Goal: Information Seeking & Learning: Learn about a topic

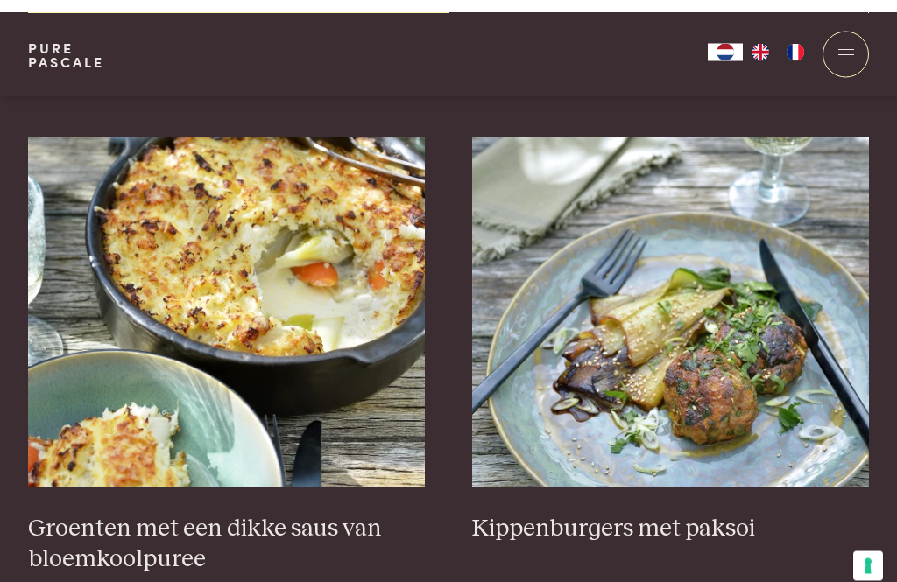
scroll to position [631, 0]
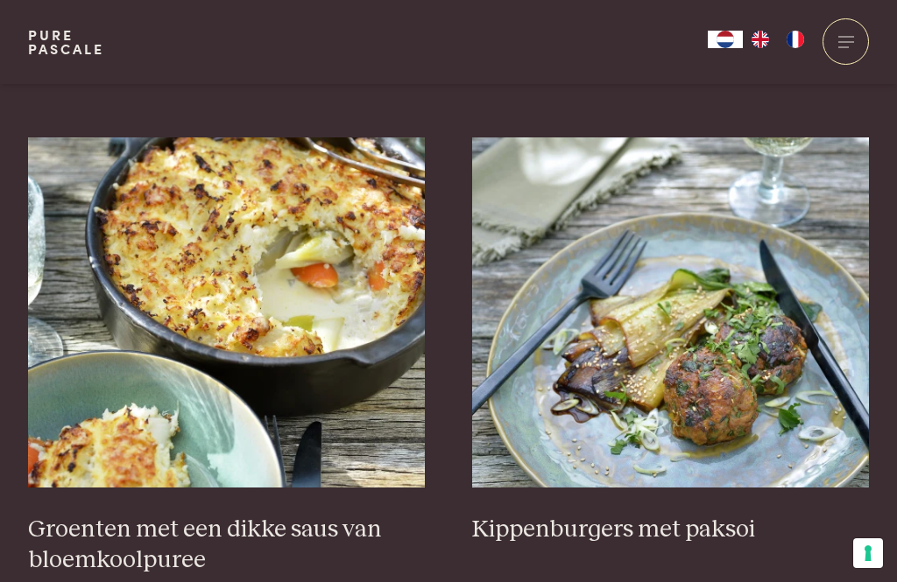
click at [610, 531] on h3 "Kippenburgers met paksoi" at bounding box center [671, 530] width 398 height 31
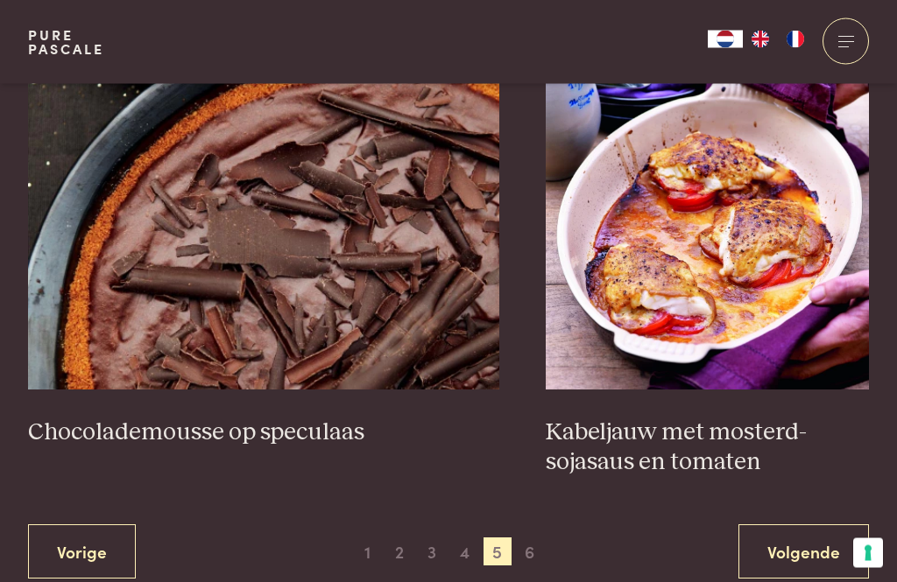
scroll to position [3155, 0]
click at [695, 442] on h3 "Kabeljauw met mosterd-sojasaus en tomaten" at bounding box center [707, 448] width 323 height 60
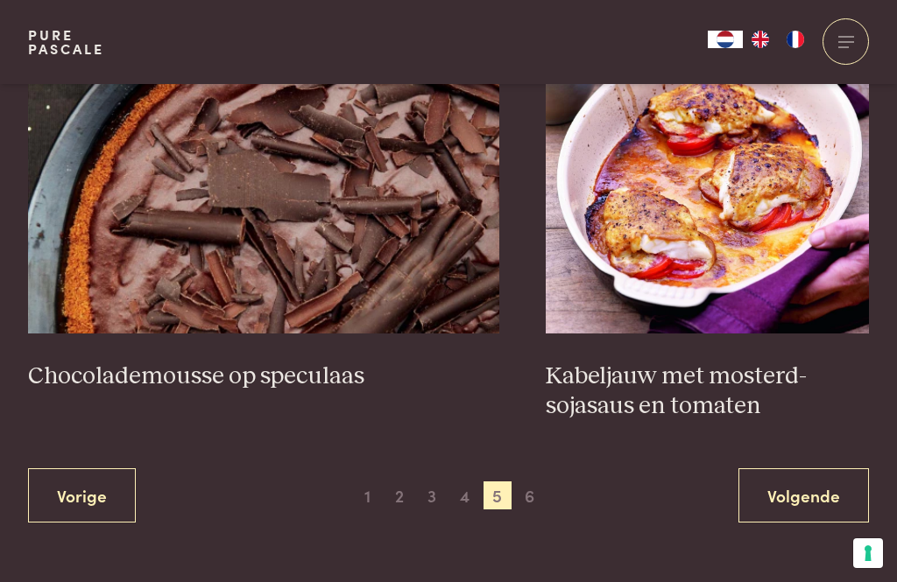
click at [293, 371] on h3 "Chocolademousse op speculaas" at bounding box center [263, 377] width 471 height 31
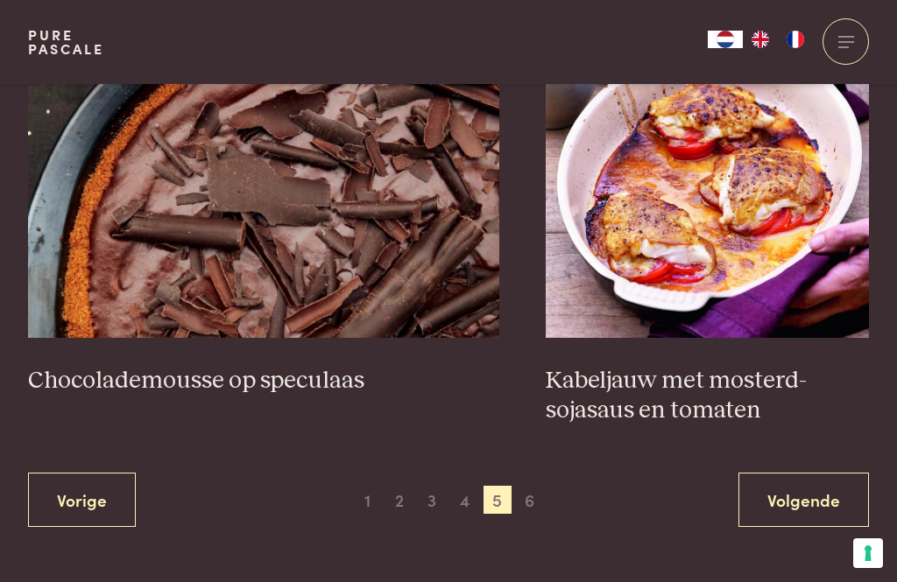
click at [369, 496] on span "1" at bounding box center [367, 500] width 28 height 28
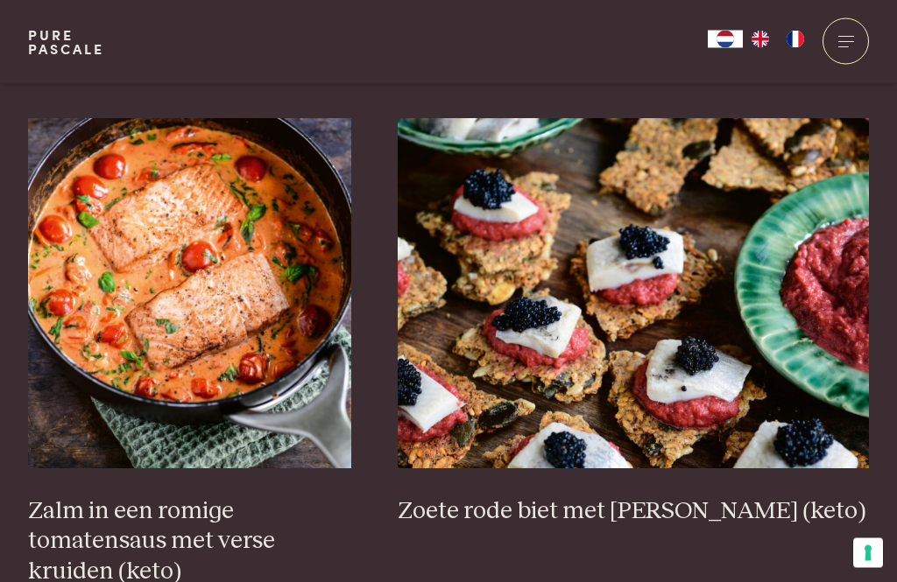
scroll to position [2531, 0]
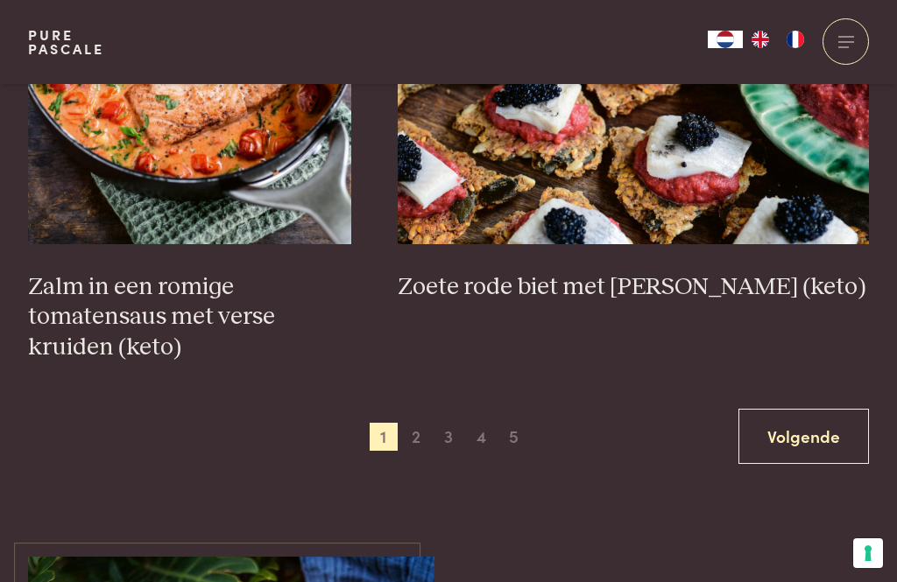
click at [798, 430] on link "Volgende" at bounding box center [803, 436] width 130 height 55
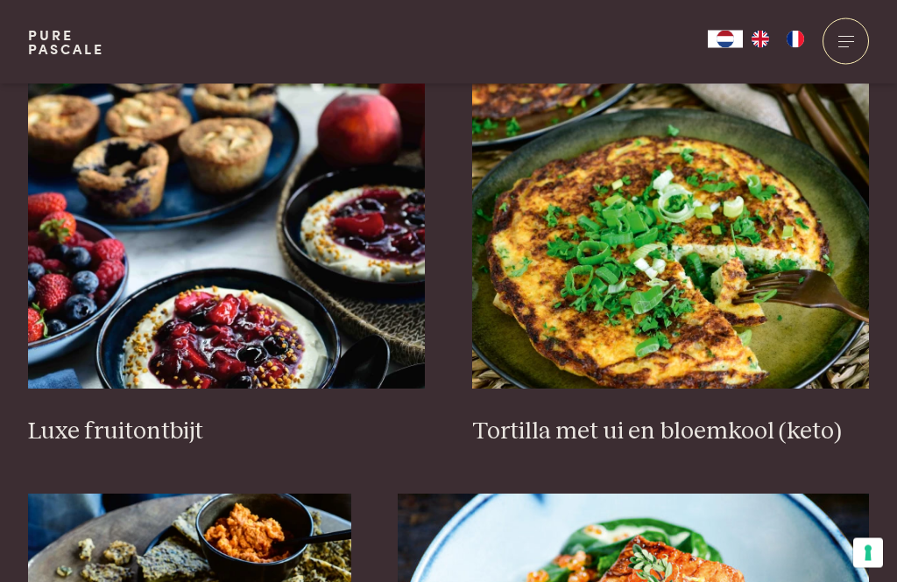
scroll to position [2154, 0]
click at [127, 427] on h3 "Luxe fruitontbijt" at bounding box center [227, 432] width 398 height 31
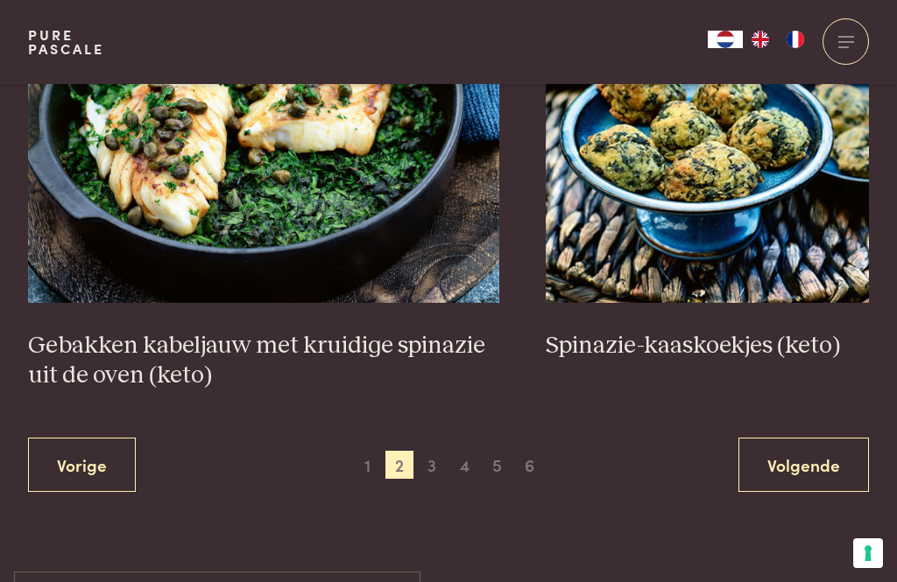
click at [816, 464] on link "Volgende" at bounding box center [803, 465] width 130 height 55
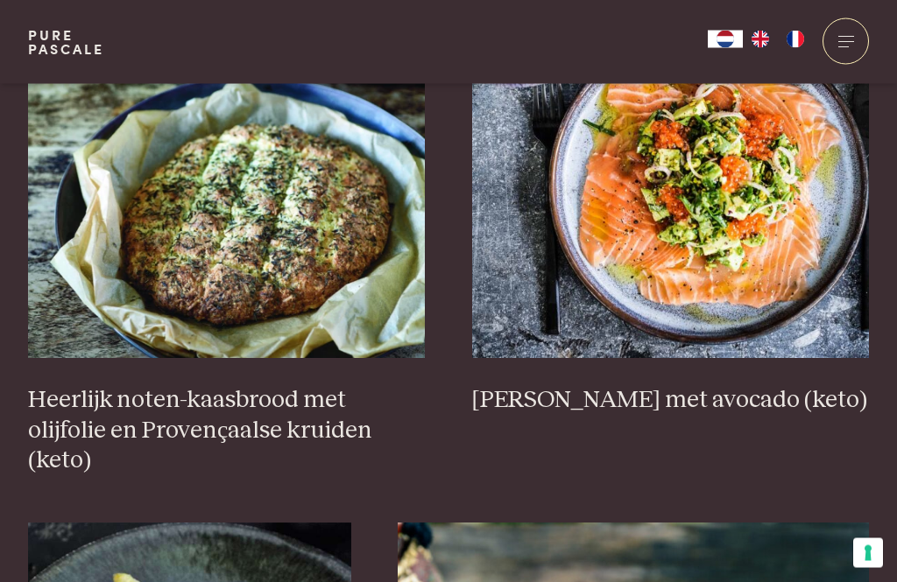
scroll to position [760, 0]
click at [263, 417] on h3 "Heerlijk noten-kaasbrood met olijfolie en Provençaalse kruiden (keto)" at bounding box center [227, 430] width 398 height 91
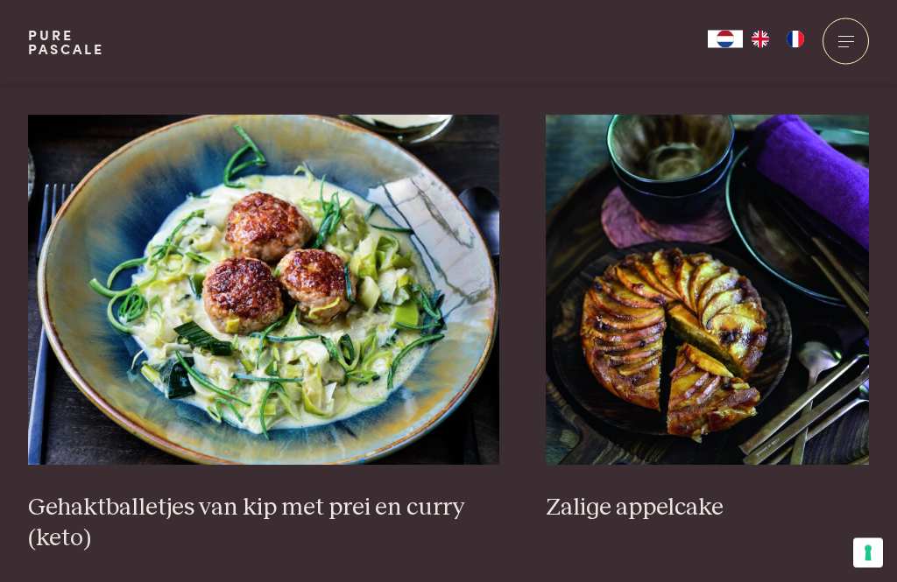
scroll to position [3169, 0]
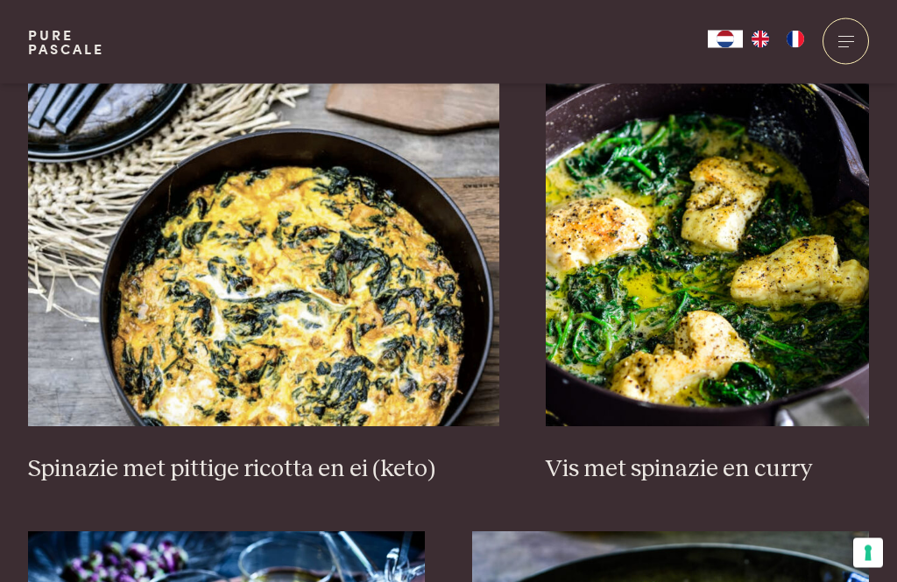
scroll to position [1694, 0]
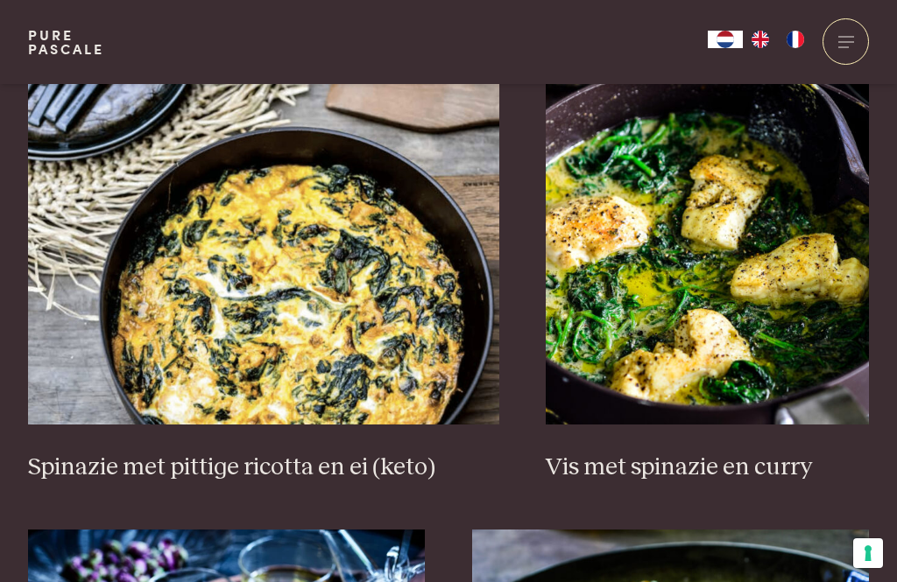
click at [310, 453] on h3 "Spinazie met pittige ricotta en ei (keto)" at bounding box center [263, 468] width 471 height 31
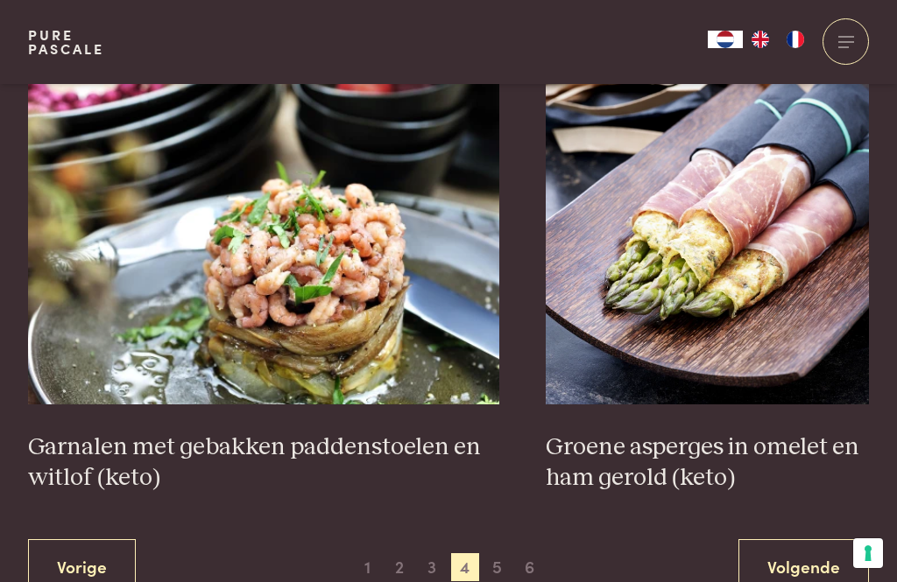
click at [795, 539] on link "Volgende" at bounding box center [803, 566] width 130 height 55
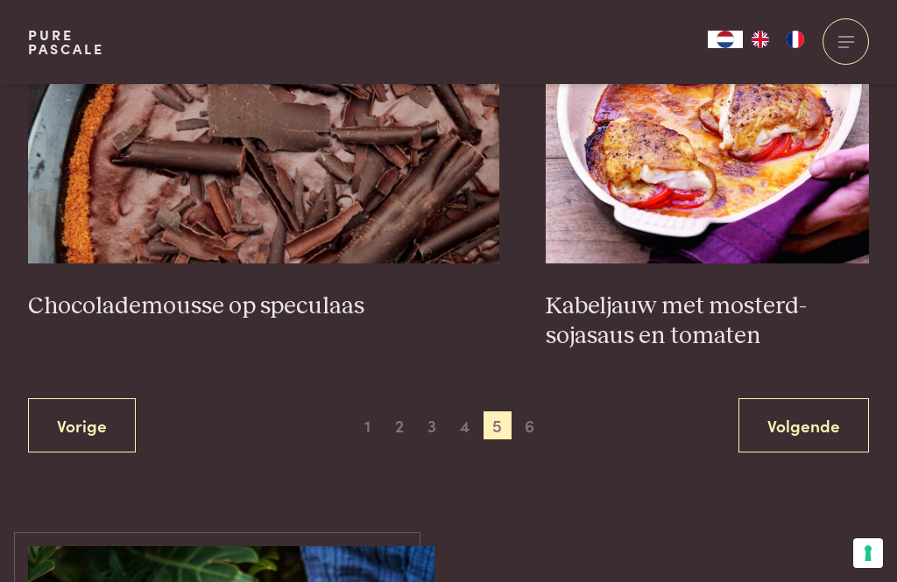
click at [808, 426] on link "Volgende" at bounding box center [803, 425] width 130 height 55
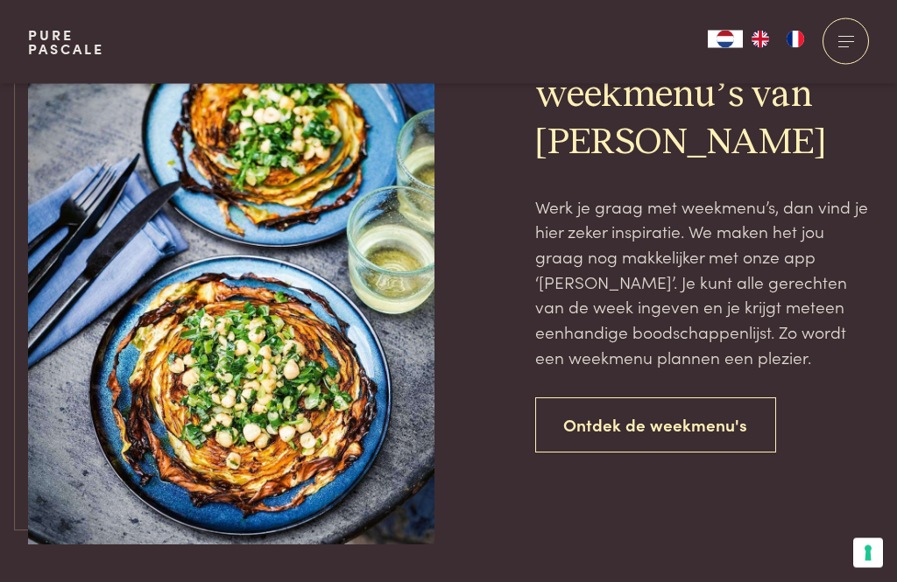
scroll to position [1465, 0]
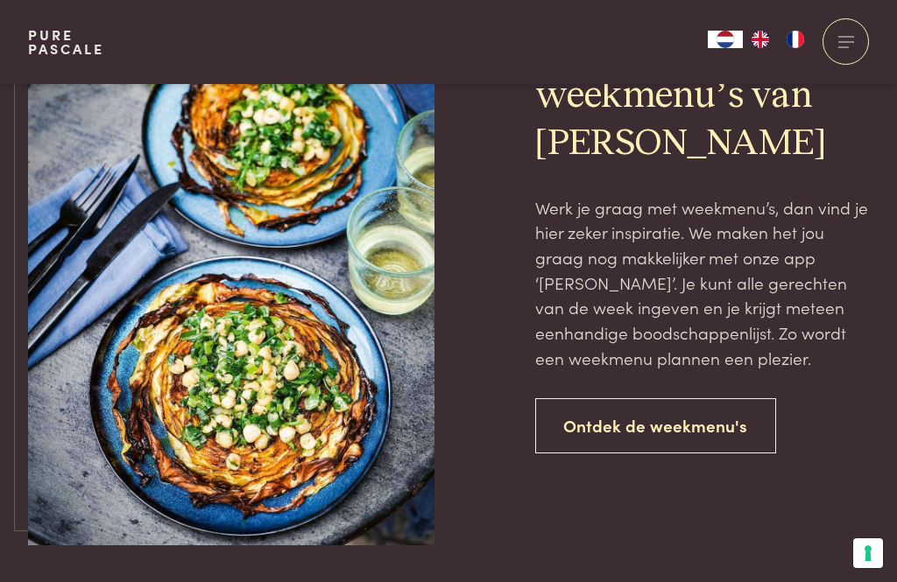
click at [713, 424] on link "Ontdek de weekmenu's" at bounding box center [656, 425] width 242 height 55
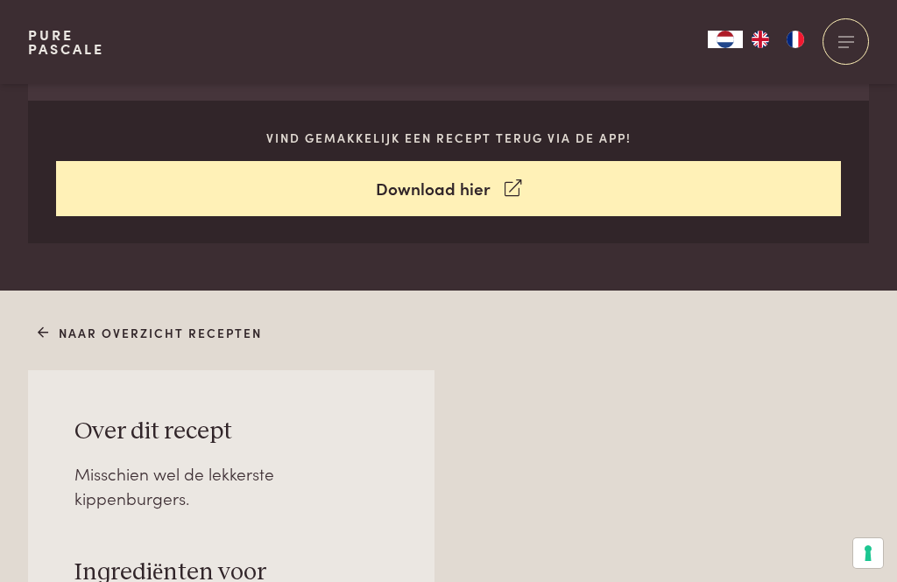
scroll to position [806, 0]
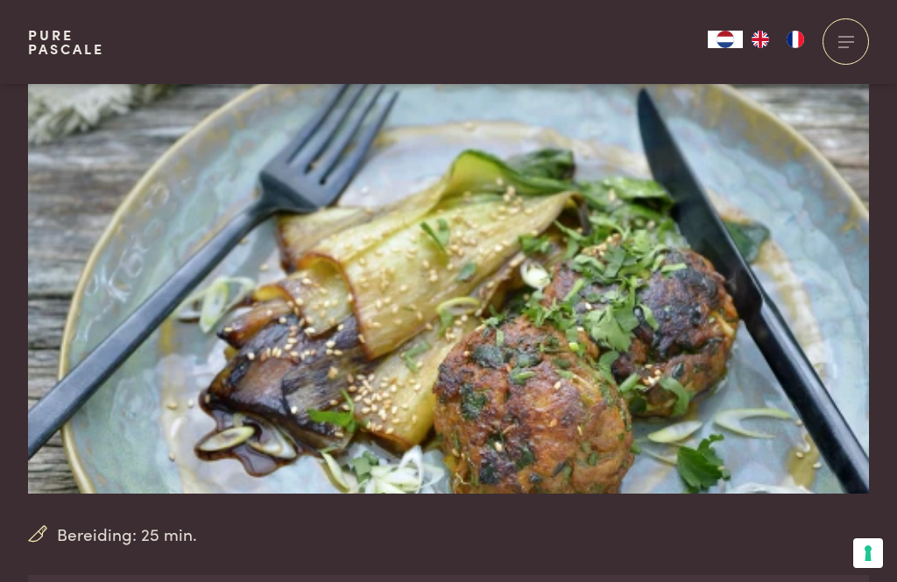
scroll to position [62, 0]
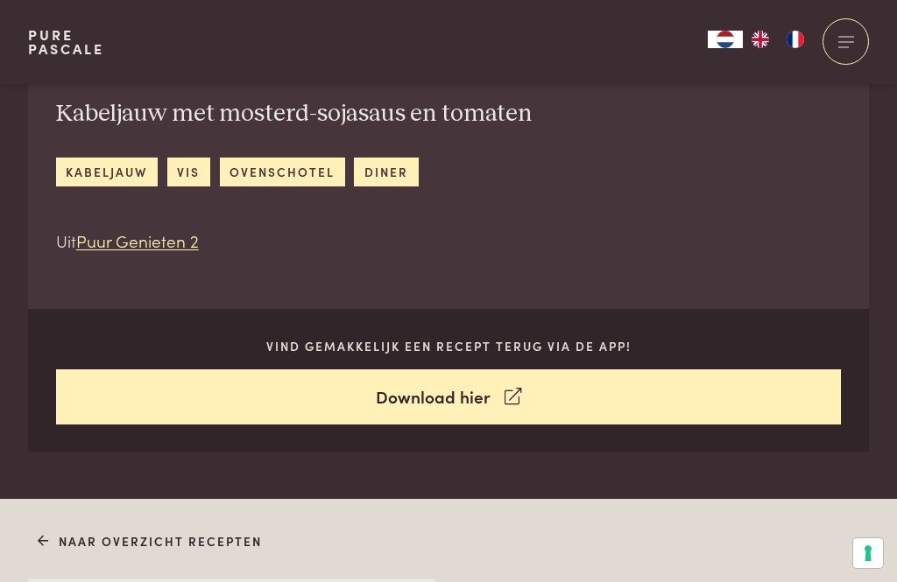
scroll to position [597, 0]
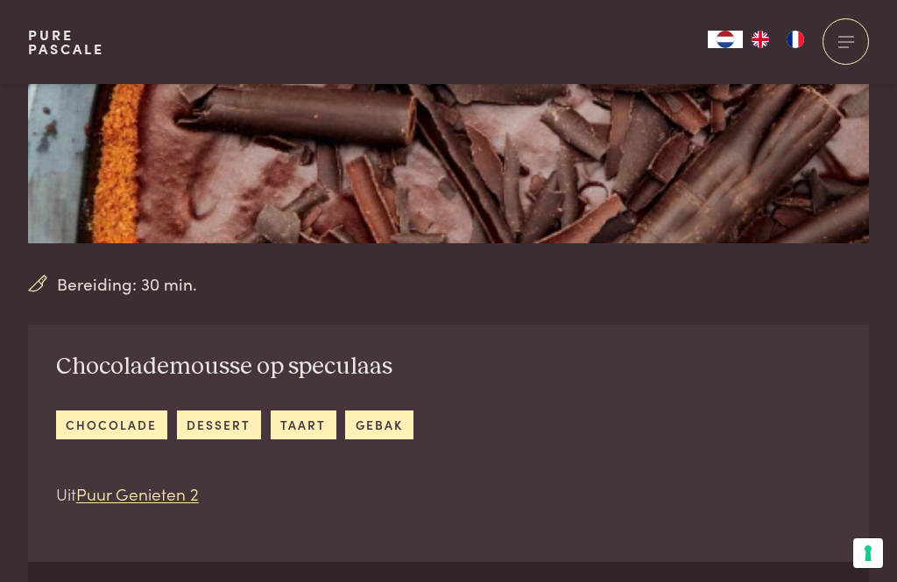
scroll to position [320, 0]
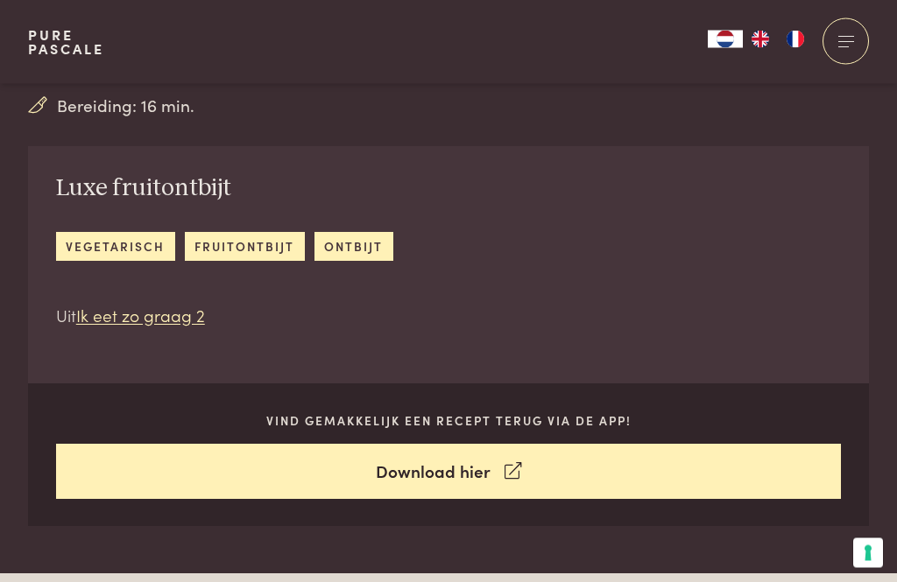
scroll to position [497, 0]
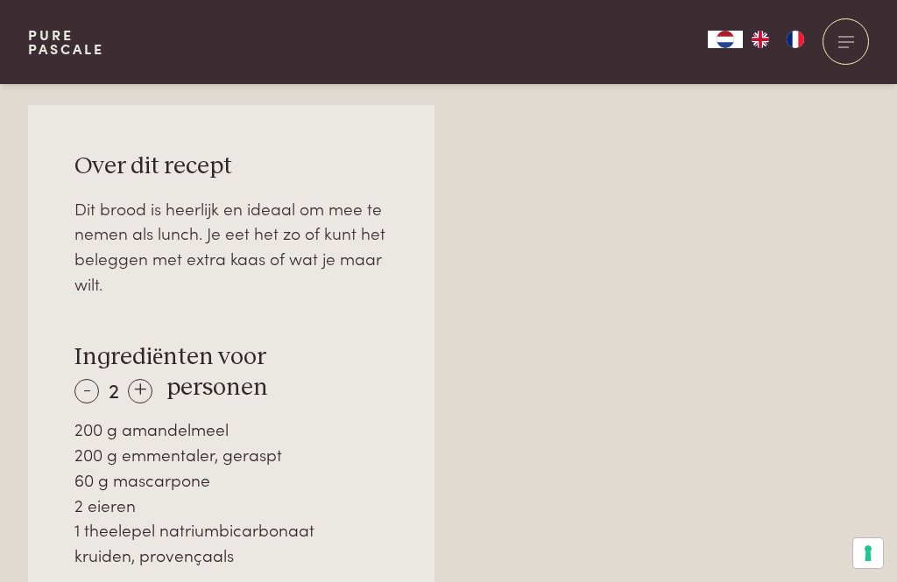
scroll to position [1071, 0]
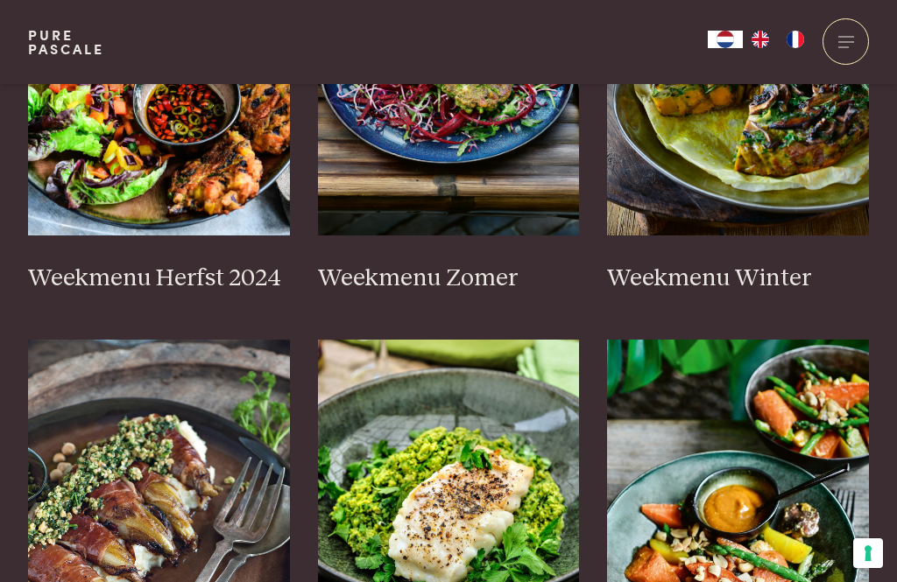
scroll to position [673, 0]
